Goal: Find specific fact

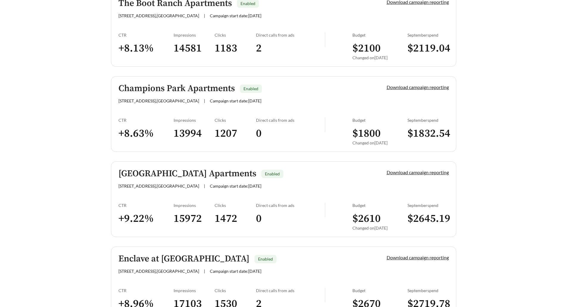
scroll to position [1106, 0]
click at [219, 263] on h5 "Enclave at [GEOGRAPHIC_DATA]" at bounding box center [184, 259] width 131 height 10
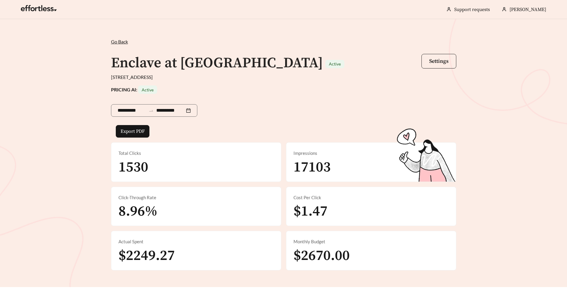
click at [307, 258] on span "$2670.00" at bounding box center [322, 256] width 56 height 18
copy span "2670.00"
